Goal: Task Accomplishment & Management: Use online tool/utility

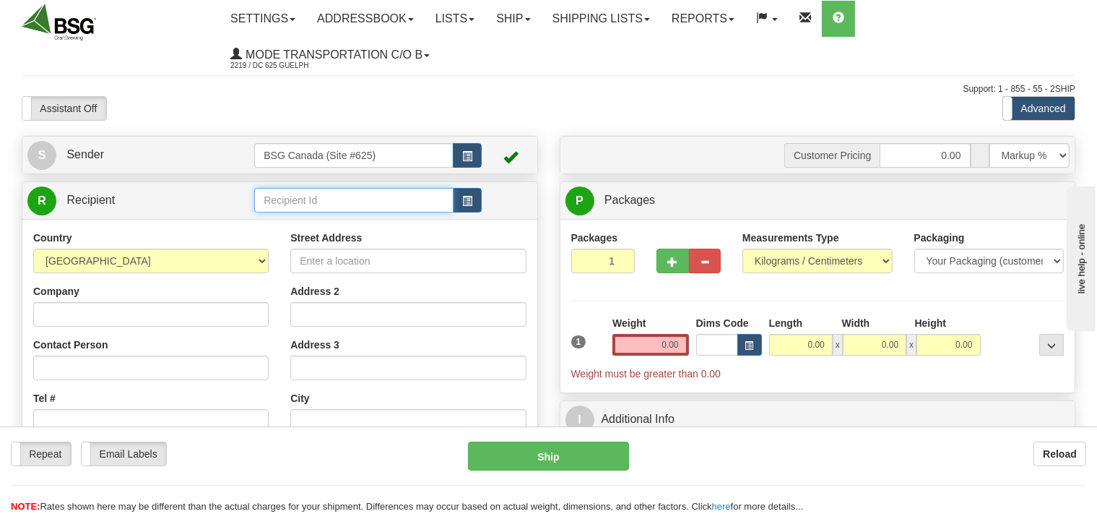
click at [308, 194] on input "text" at bounding box center [353, 200] width 199 height 25
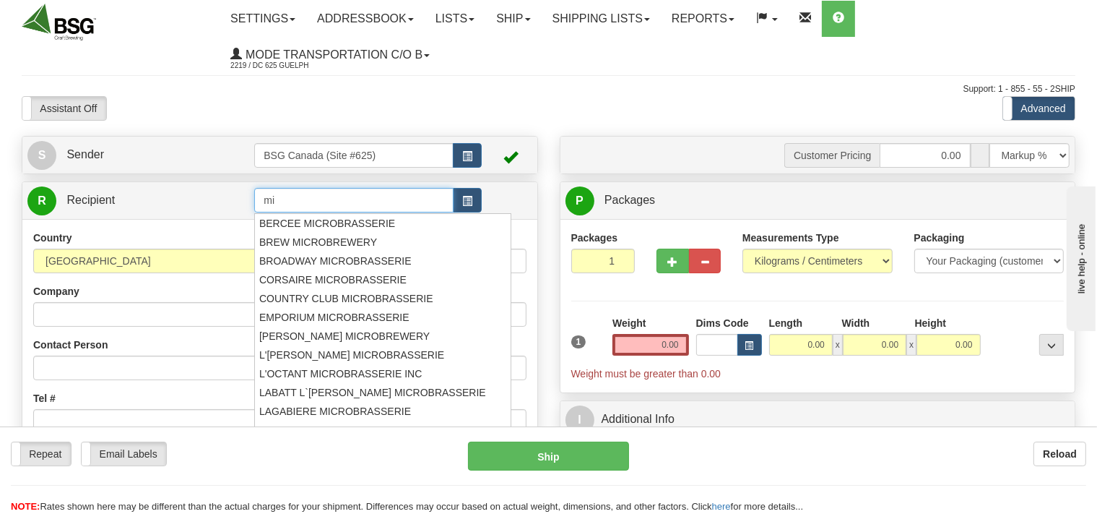
type input "m"
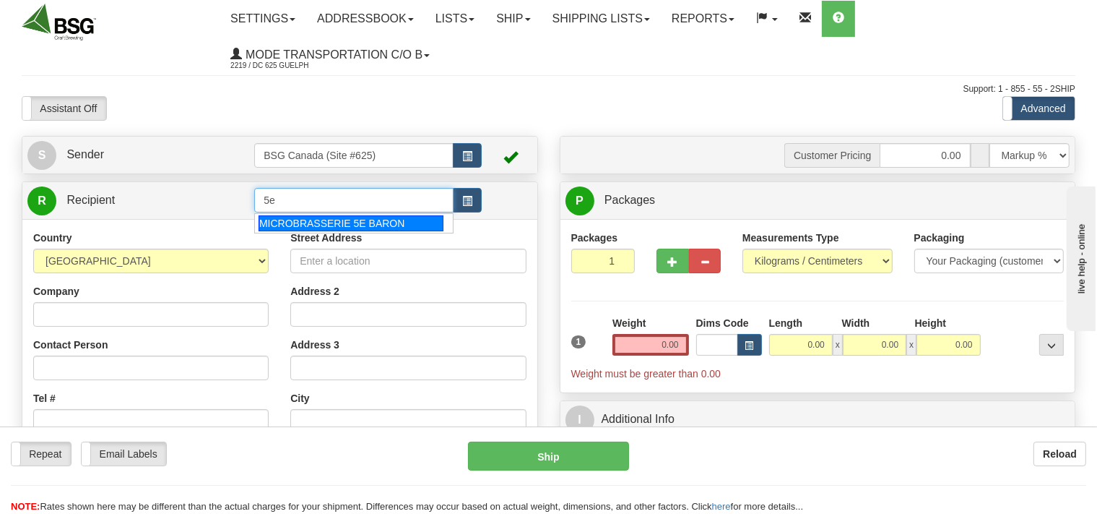
click at [368, 218] on div "MICROBRASSERIE 5E BARON" at bounding box center [351, 223] width 185 height 16
type input "MICROBRASSERIE 5E BARON"
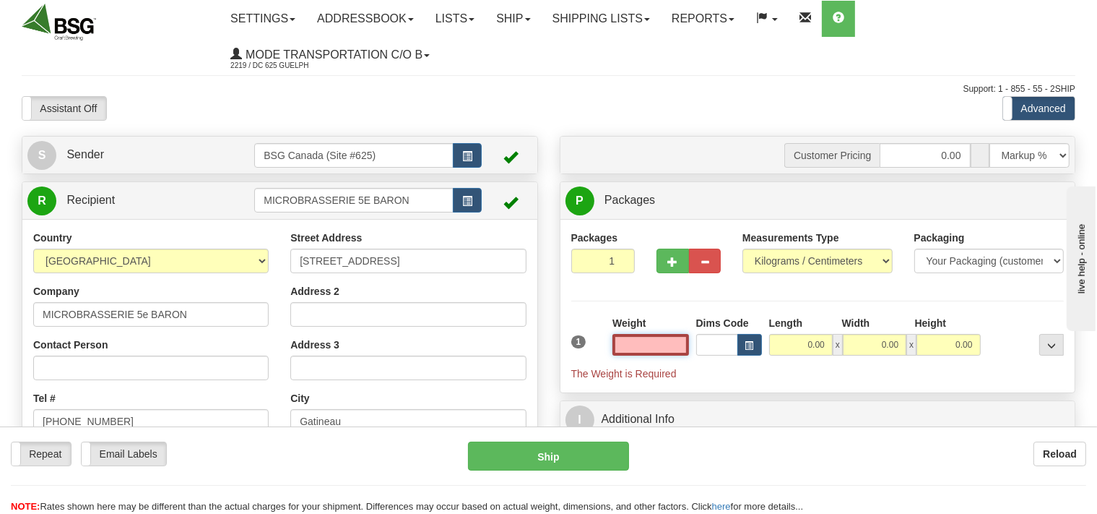
scroll to position [76, 0]
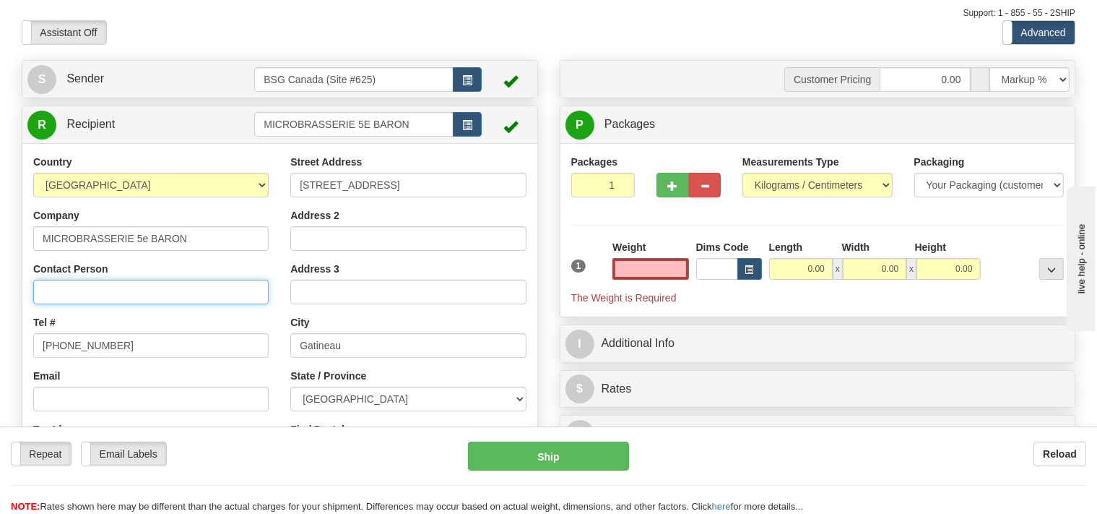
type input "0.00"
click at [113, 291] on input "Contact Person" at bounding box center [150, 292] width 235 height 25
type input "[PERSON_NAME]"
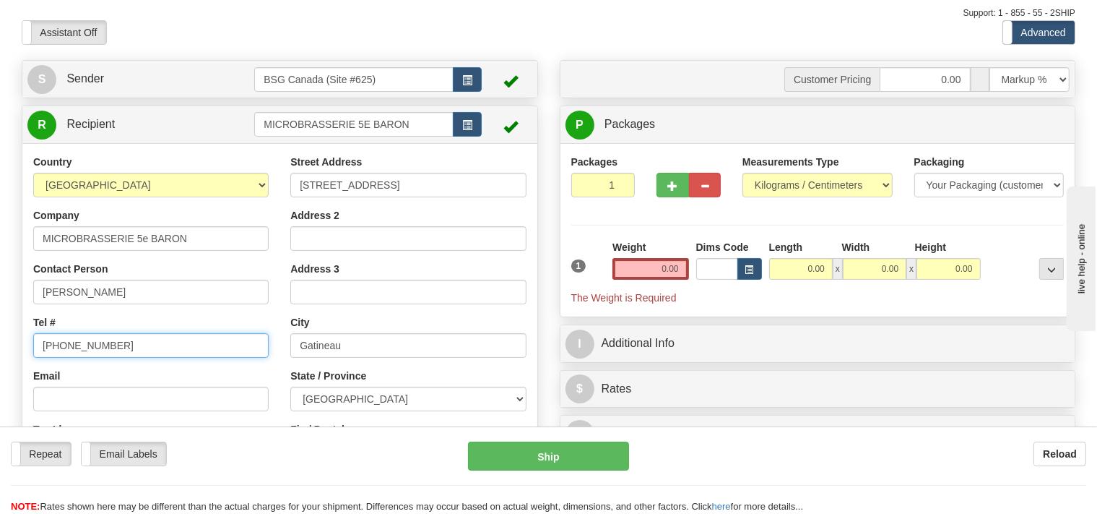
drag, startPoint x: 103, startPoint y: 343, endPoint x: 0, endPoint y: 342, distance: 102.6
click at [33, 342] on input "[PHONE_NUMBER]" at bounding box center [150, 345] width 235 height 25
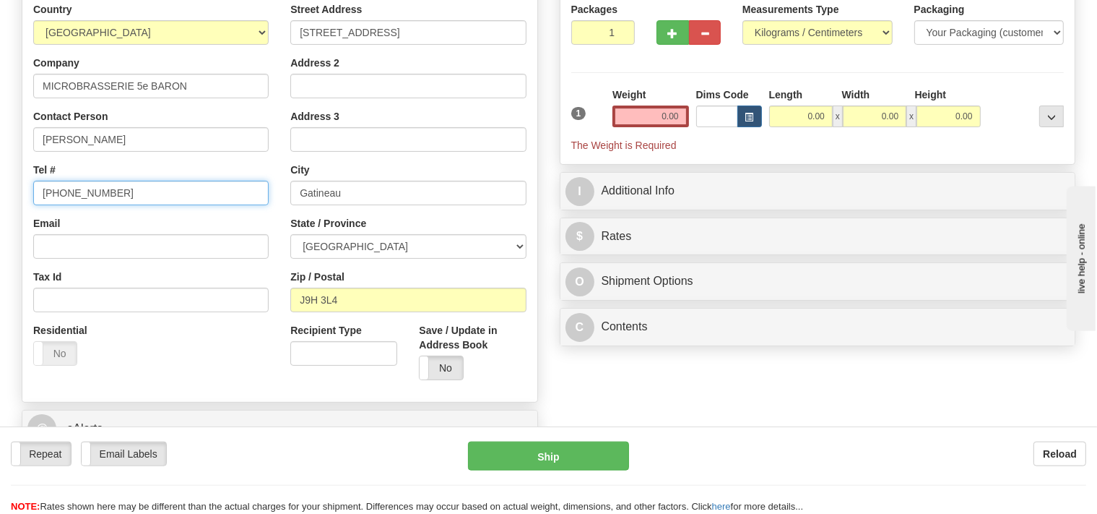
scroll to position [228, 0]
type input "[PHONE_NUMBER]"
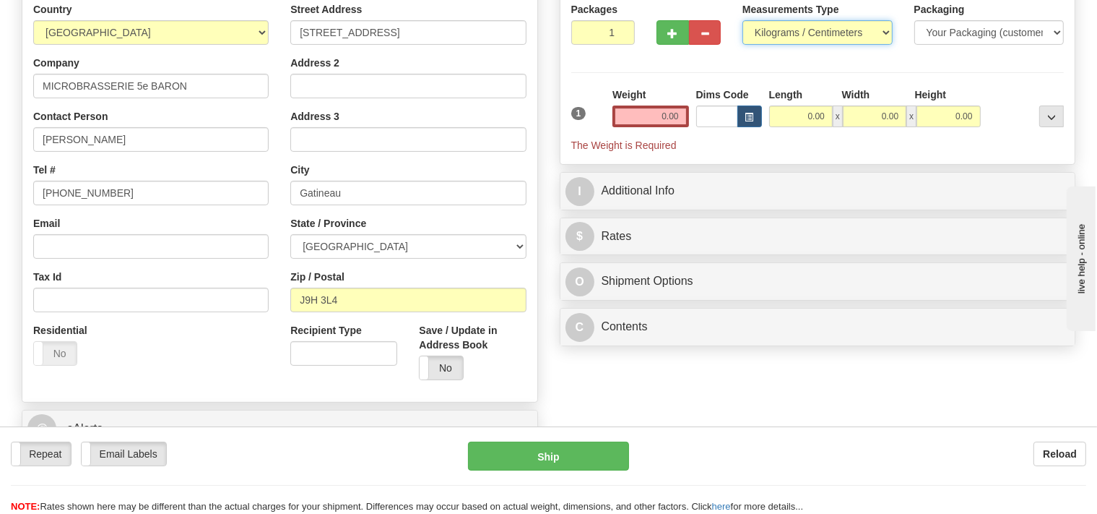
click at [743, 20] on select "Pounds / Inches Kilograms / Centimeters" at bounding box center [818, 32] width 150 height 25
select select "0"
click option "Pounds / Inches" at bounding box center [0, 0] width 0 height 0
click at [652, 122] on input "0.00" at bounding box center [651, 116] width 76 height 22
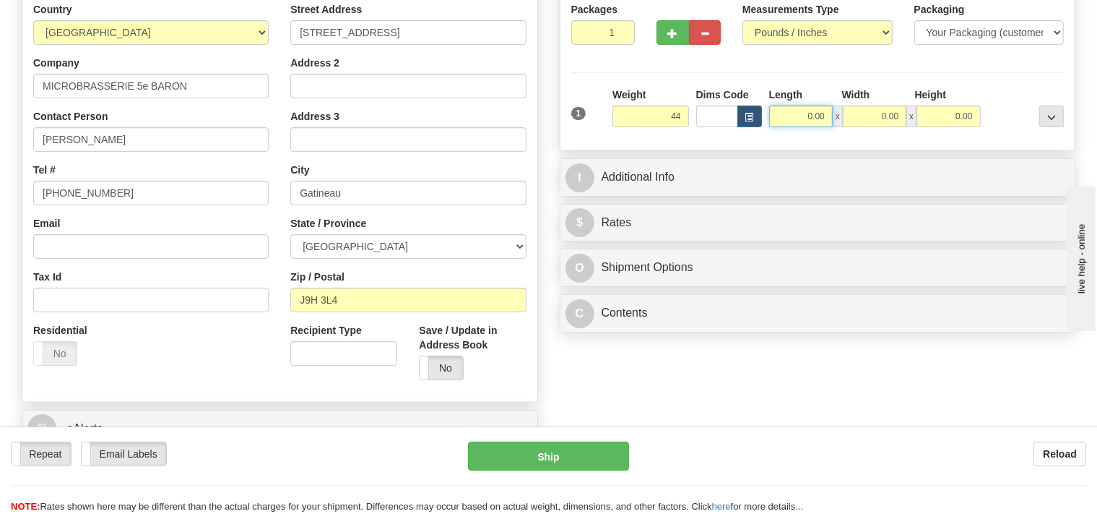
type input "44.00"
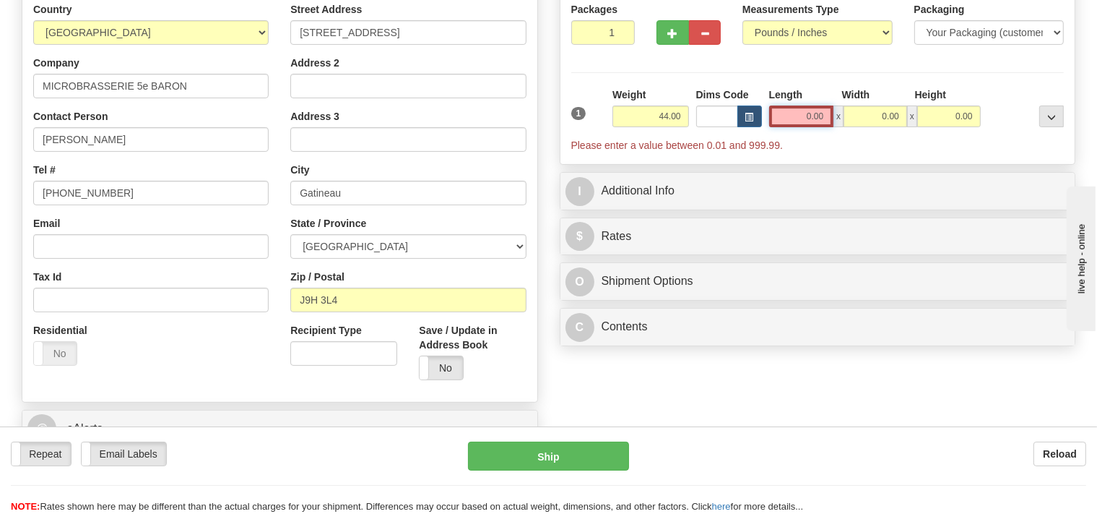
click at [788, 113] on input "0.00" at bounding box center [801, 116] width 65 height 22
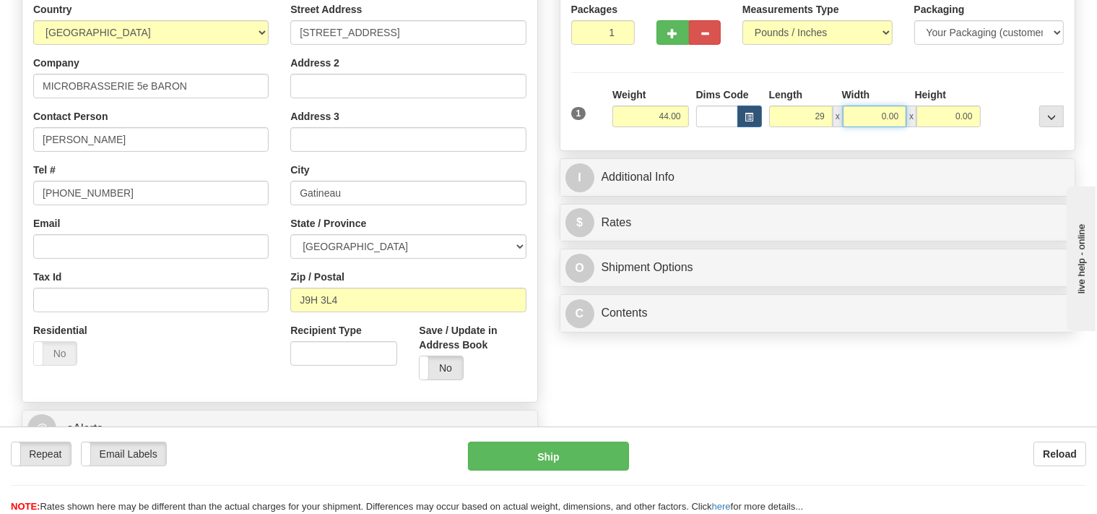
type input "29.00"
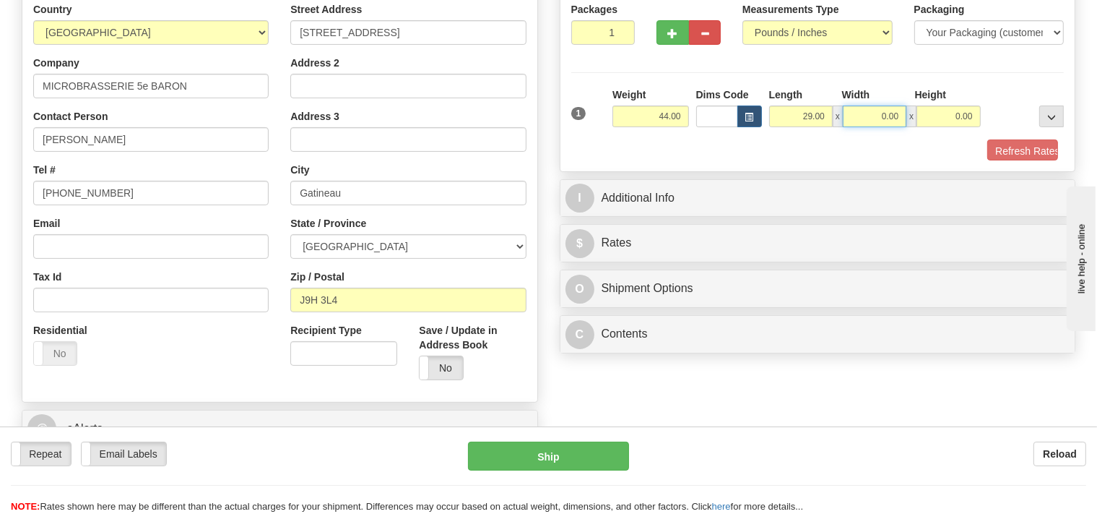
click at [868, 117] on input "0.00" at bounding box center [875, 116] width 64 height 22
type input "14.00"
click at [930, 114] on input "0.00" at bounding box center [949, 116] width 64 height 22
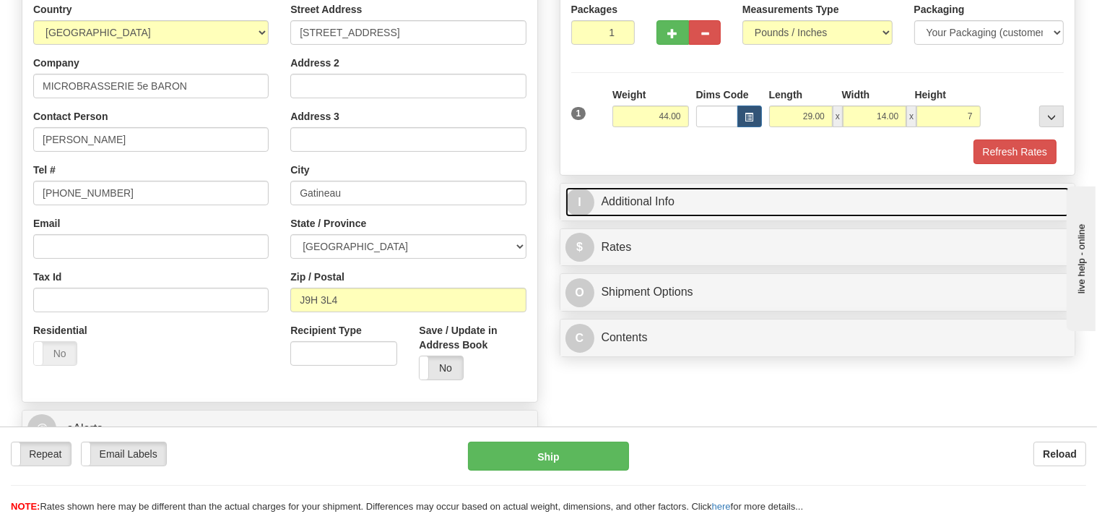
type input "7.00"
click at [715, 203] on link "I Additional Info" at bounding box center [818, 202] width 505 height 30
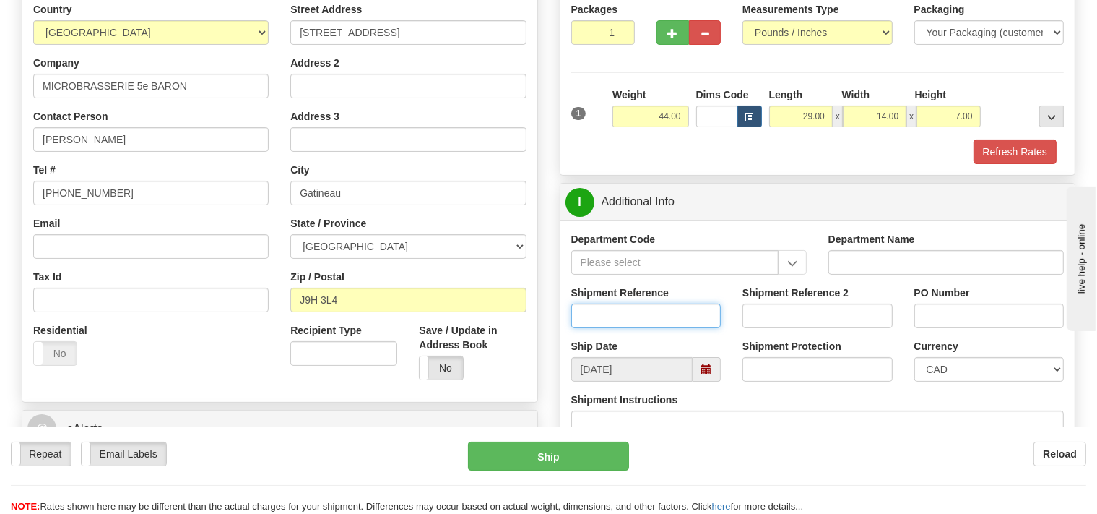
click at [608, 320] on input "Shipment Reference" at bounding box center [646, 315] width 150 height 25
type input "SO170-147670"
click at [993, 155] on button "Refresh Rates" at bounding box center [1015, 151] width 83 height 25
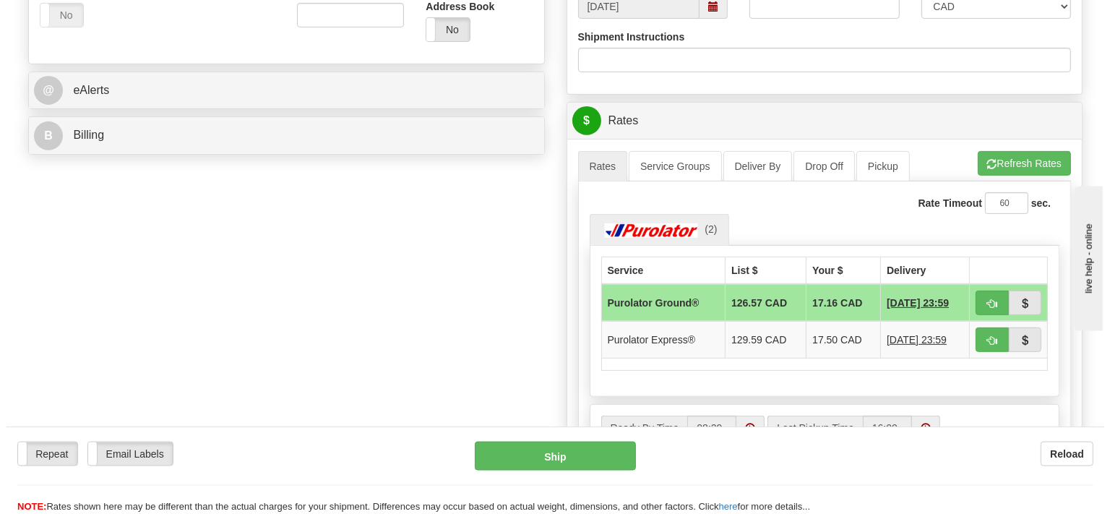
scroll to position [610, 0]
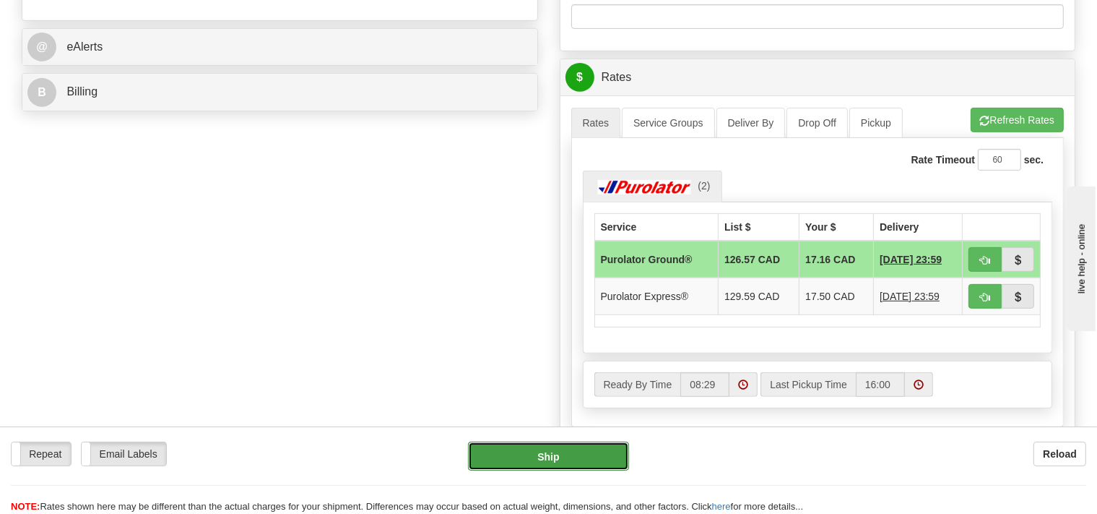
click at [582, 454] on button "Ship" at bounding box center [548, 455] width 161 height 29
type input "260"
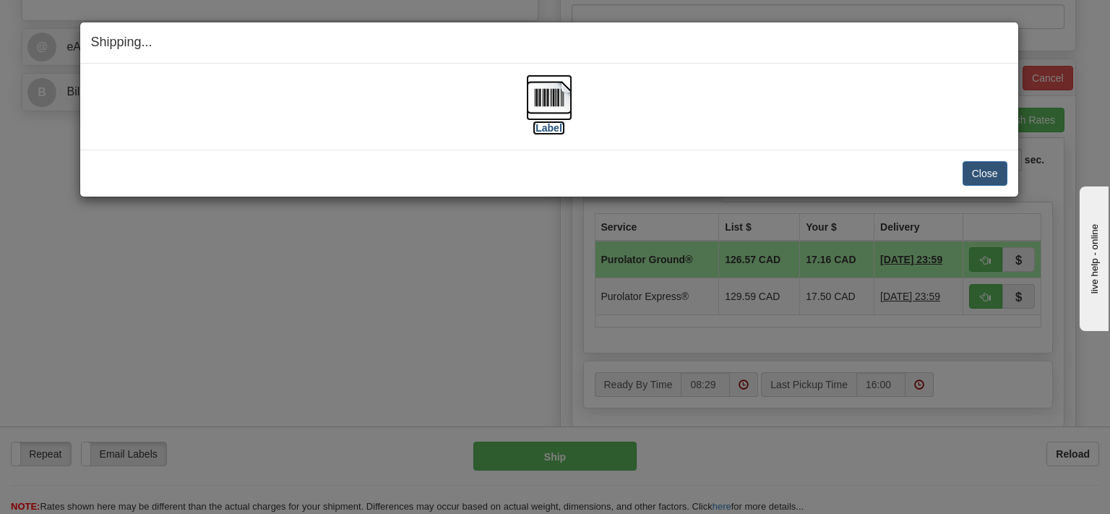
click at [543, 98] on img at bounding box center [549, 97] width 46 height 46
